Goal: Task Accomplishment & Management: Use online tool/utility

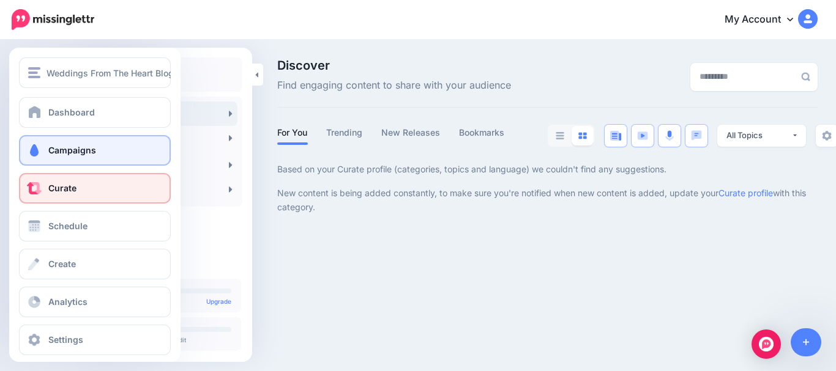
click at [51, 151] on span "Campaigns" at bounding box center [72, 150] width 48 height 10
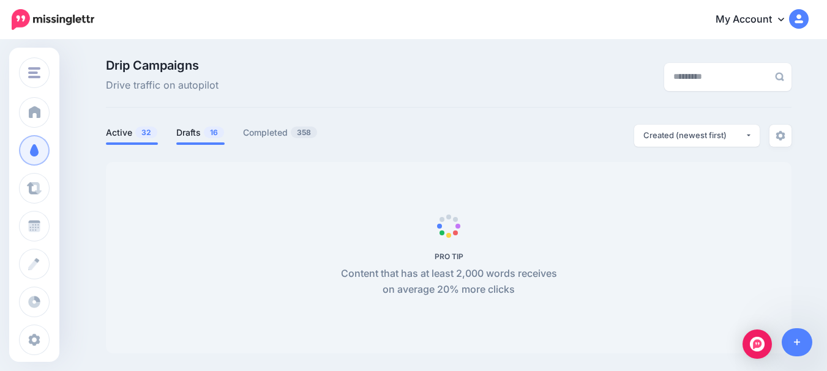
click at [206, 132] on link "Drafts 16" at bounding box center [200, 132] width 48 height 15
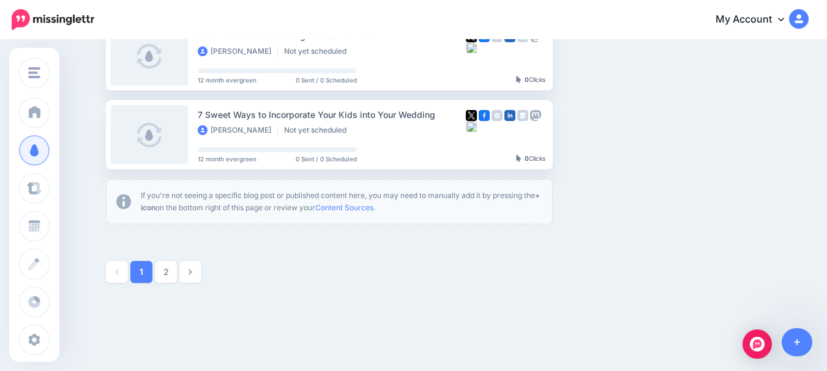
scroll to position [807, 0]
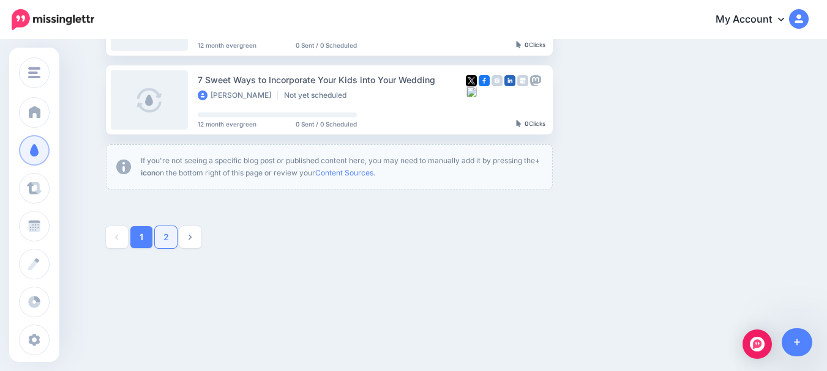
click at [168, 234] on link "2" at bounding box center [166, 237] width 22 height 22
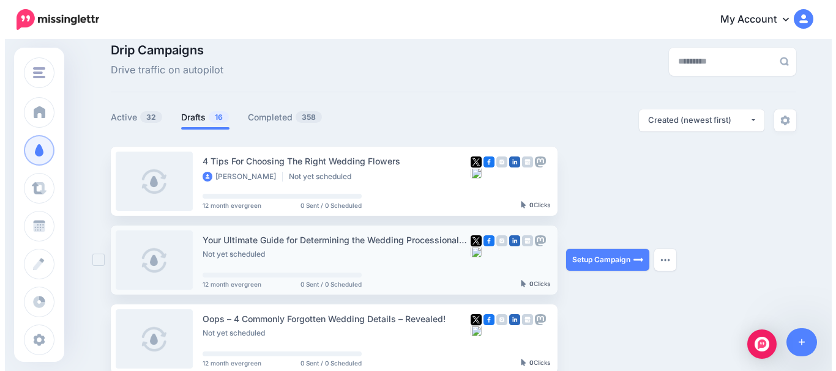
scroll to position [0, 0]
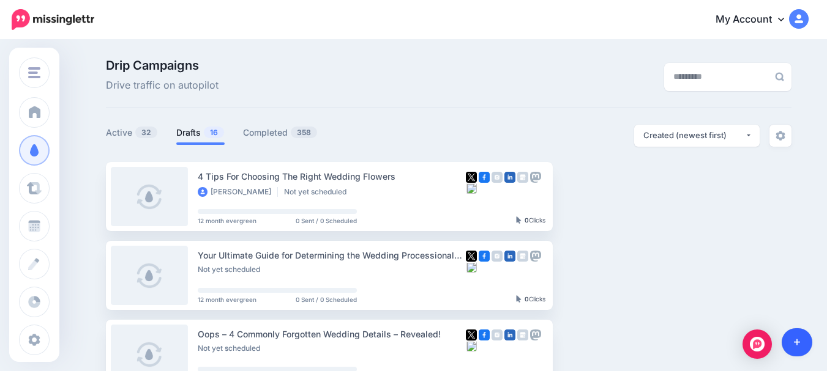
click at [796, 339] on icon at bounding box center [797, 342] width 7 height 9
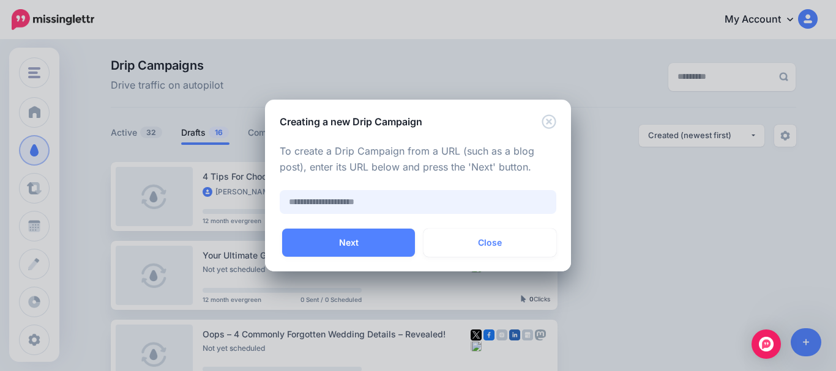
paste input "**********"
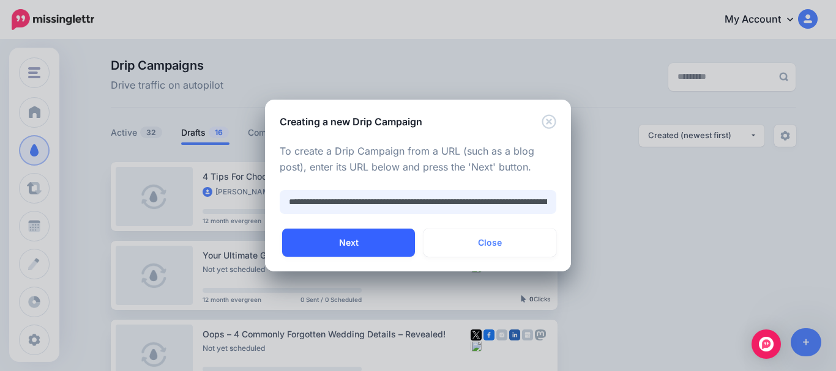
scroll to position [0, 242]
type input "**********"
click at [345, 237] on button "Next" at bounding box center [348, 243] width 133 height 28
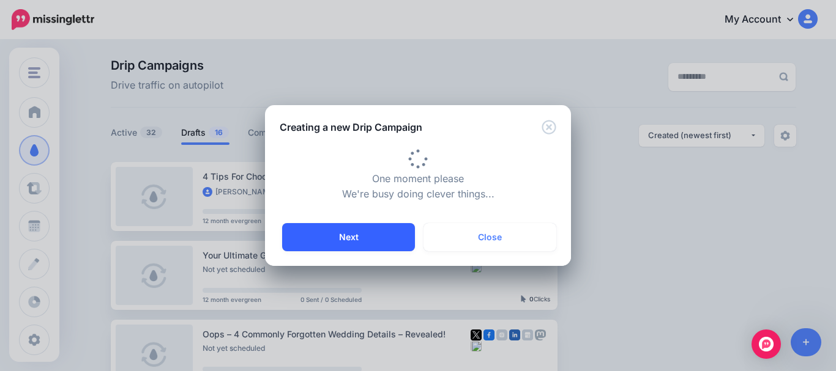
type input "**********"
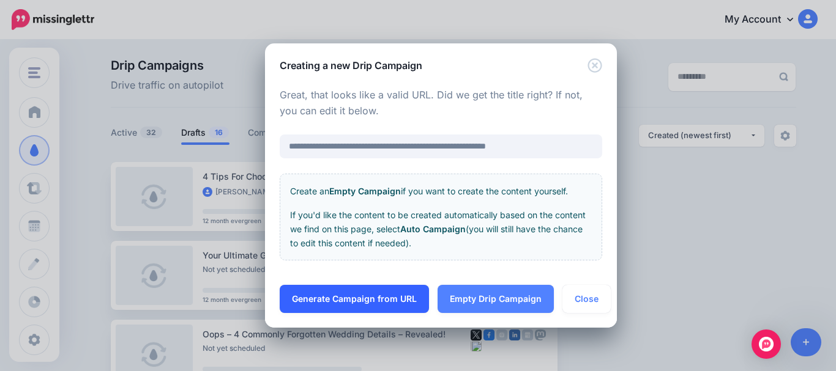
click at [358, 297] on link "Generate Campaign from URL" at bounding box center [354, 299] width 149 height 28
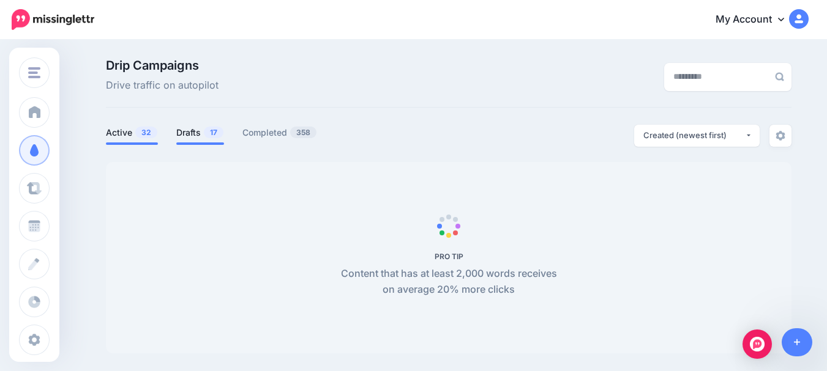
click at [198, 129] on link "Drafts 17" at bounding box center [200, 132] width 48 height 15
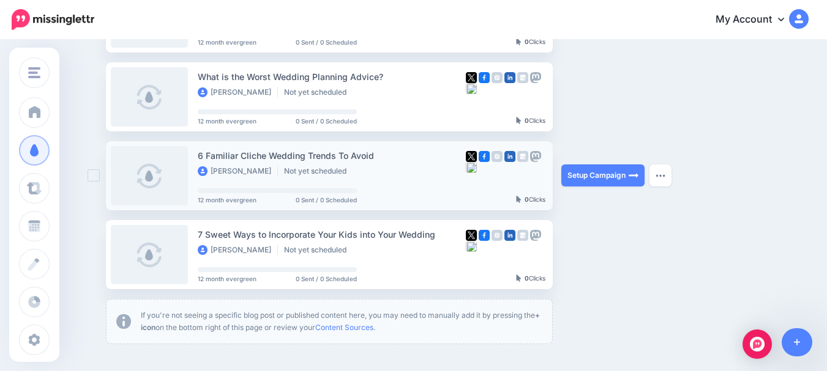
scroll to position [734, 0]
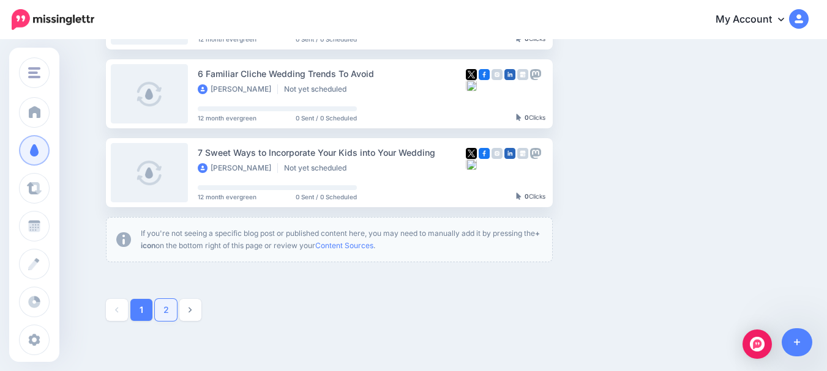
click at [172, 307] on link "2" at bounding box center [166, 310] width 22 height 22
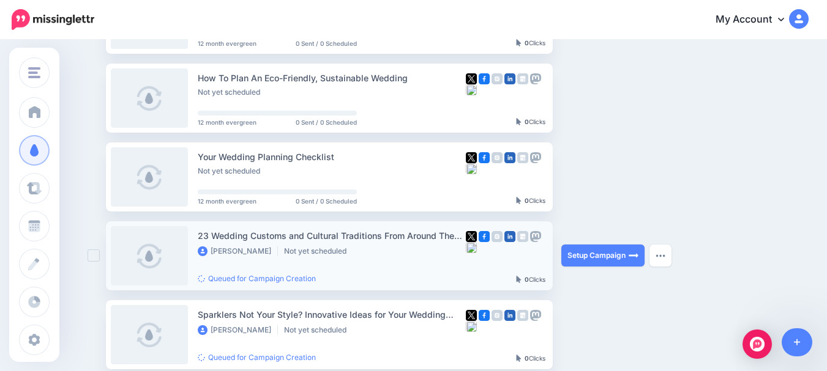
scroll to position [350, 0]
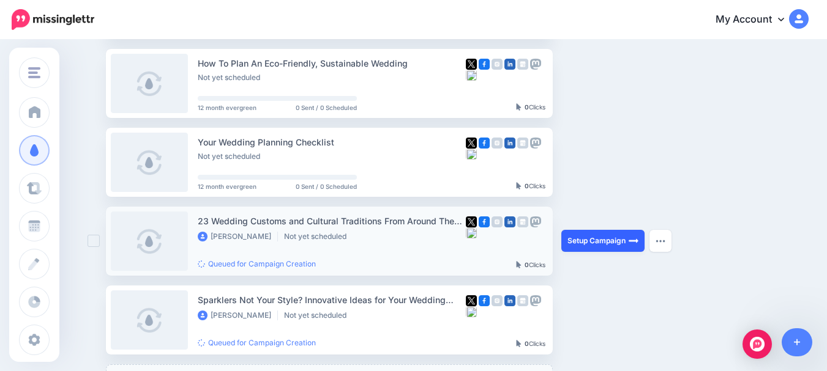
click at [611, 239] on link "Setup Campaign" at bounding box center [602, 241] width 83 height 22
